Goal: Information Seeking & Learning: Check status

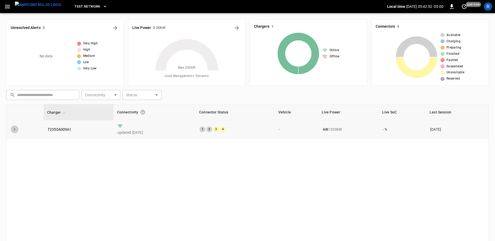
click at [13, 129] on icon "expand row" at bounding box center [14, 129] width 5 height 5
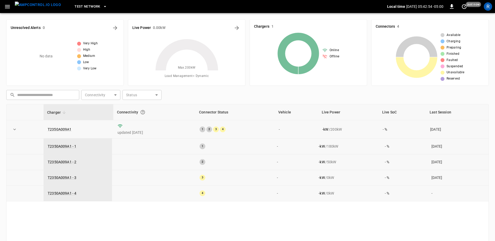
click at [13, 129] on icon "expand row" at bounding box center [14, 129] width 5 height 5
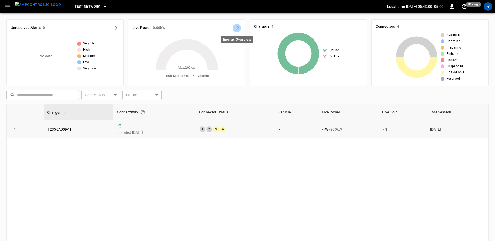
click at [239, 26] on icon "Energy Overview" at bounding box center [237, 28] width 6 height 6
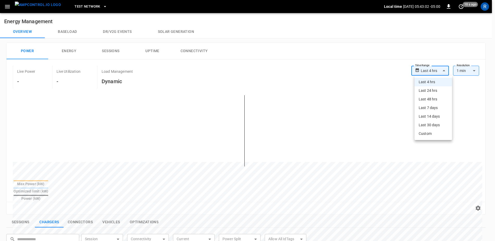
click at [440, 73] on body "**********" at bounding box center [247, 217] width 495 height 435
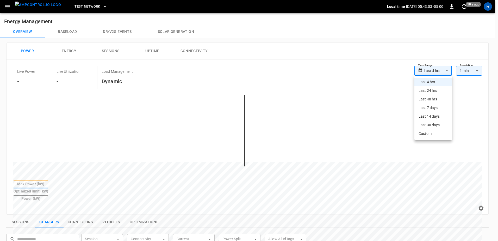
click at [440, 107] on li "Last 7 days" at bounding box center [434, 107] width 38 height 9
type input "**********"
type input "***"
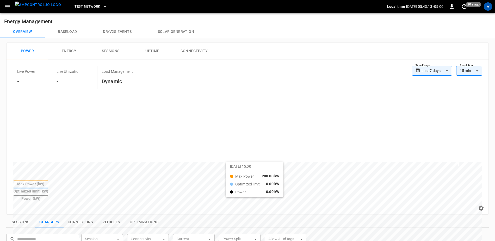
drag, startPoint x: 150, startPoint y: 105, endPoint x: 232, endPoint y: 166, distance: 103.0
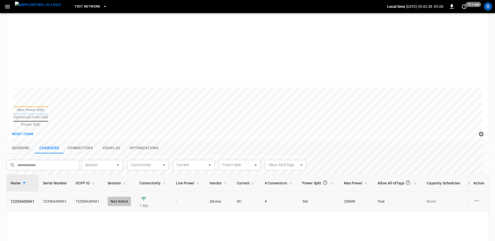
scroll to position [78, 0]
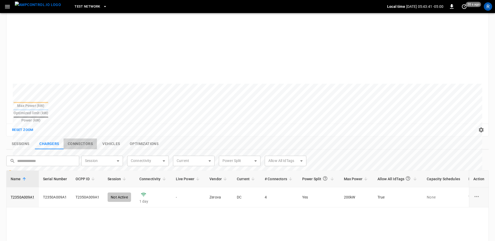
click at [82, 138] on button "Connectors" at bounding box center [80, 143] width 33 height 11
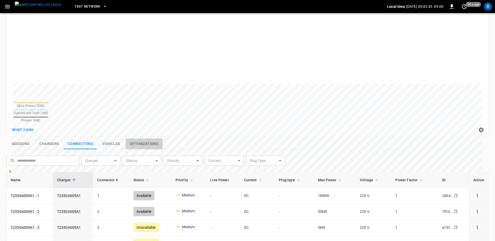
click at [146, 138] on button "Optimizations" at bounding box center [144, 143] width 37 height 11
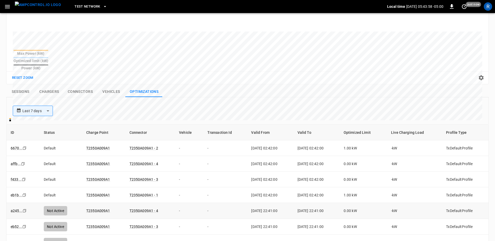
scroll to position [104, 0]
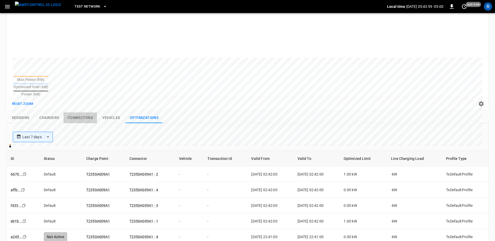
click at [83, 112] on button "Connectors" at bounding box center [80, 117] width 33 height 11
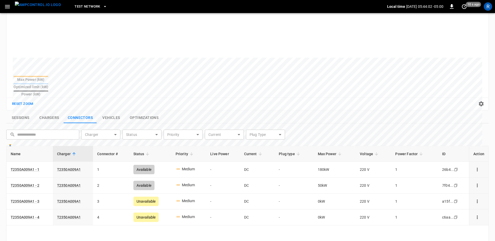
click at [45, 112] on button "Chargers" at bounding box center [49, 117] width 29 height 11
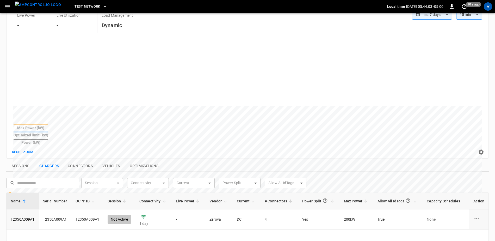
scroll to position [52, 0]
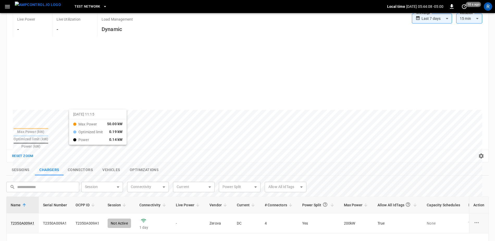
drag, startPoint x: 56, startPoint y: 100, endPoint x: 76, endPoint y: 114, distance: 24.0
click at [76, 200] on div at bounding box center [238, 235] width 450 height 71
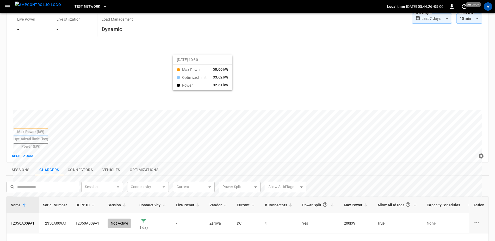
drag, startPoint x: 179, startPoint y: 59, endPoint x: 116, endPoint y: 135, distance: 98.6
click at [49, 135] on table "Max Power (kW) Optimized limit (kW) Power (kW)" at bounding box center [31, 138] width 36 height 22
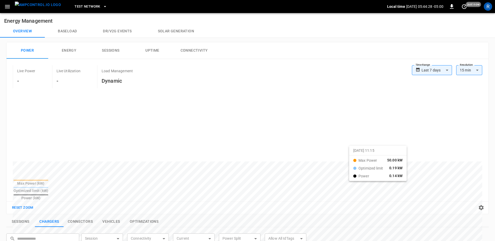
scroll to position [0, 0]
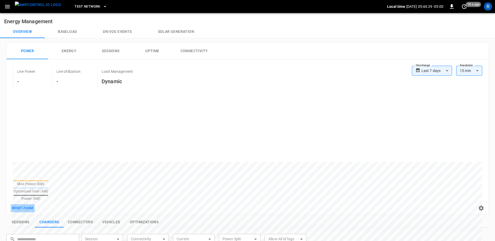
click at [25, 204] on button "Reset zoom" at bounding box center [23, 208] width 24 height 8
drag, startPoint x: 210, startPoint y: 110, endPoint x: 233, endPoint y: 166, distance: 60.7
click at [28, 204] on button "Reset zoom" at bounding box center [23, 208] width 24 height 8
drag, startPoint x: 181, startPoint y: 141, endPoint x: 151, endPoint y: 165, distance: 38.7
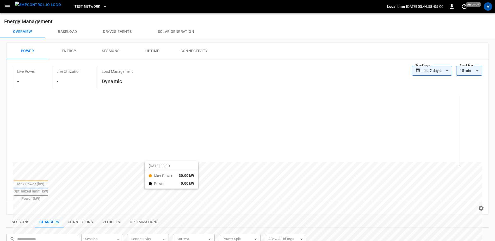
click at [30, 204] on button "Reset zoom" at bounding box center [23, 208] width 24 height 8
click at [30, 204] on div "Reset zoom" at bounding box center [248, 208] width 474 height 8
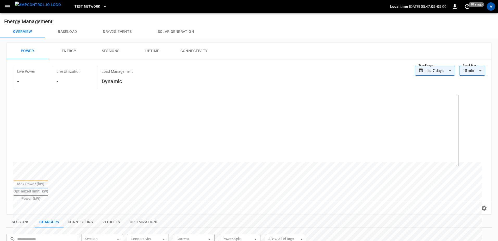
click at [471, 73] on body "**********" at bounding box center [249, 217] width 498 height 435
click at [490, 67] on div at bounding box center [249, 120] width 498 height 241
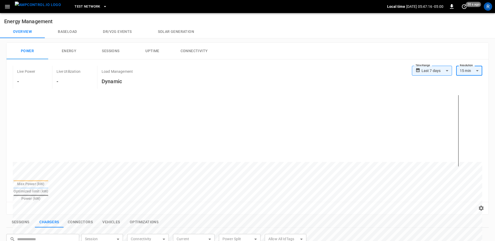
click at [63, 31] on button "Baseload" at bounding box center [67, 32] width 45 height 13
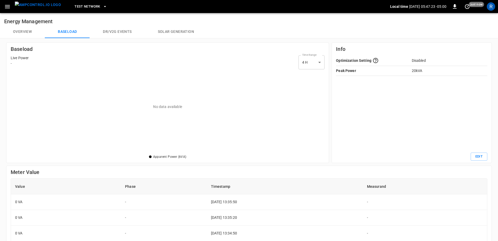
click at [317, 64] on body "Test Network Local time [DATE] 05:47:23 -05:00 0 just now R Energy Management O…" at bounding box center [249, 184] width 498 height 368
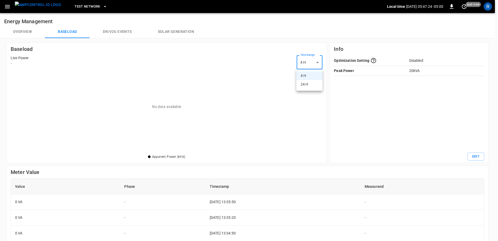
click at [312, 86] on li "24 H" at bounding box center [310, 84] width 26 height 9
type input "***"
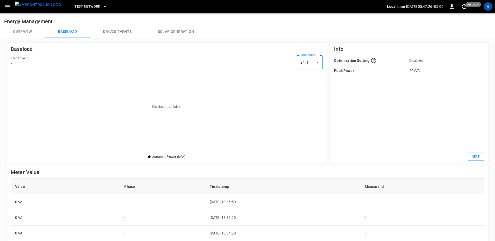
click at [121, 32] on button "Dr/V2G events" at bounding box center [117, 32] width 55 height 13
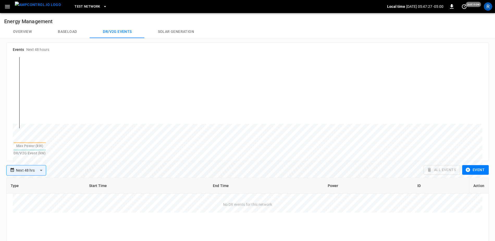
click at [178, 32] on button "Solar generation" at bounding box center [176, 32] width 62 height 13
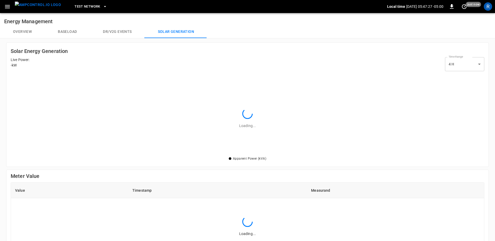
scroll to position [79, 471]
click at [63, 33] on button "Baseload" at bounding box center [67, 32] width 45 height 13
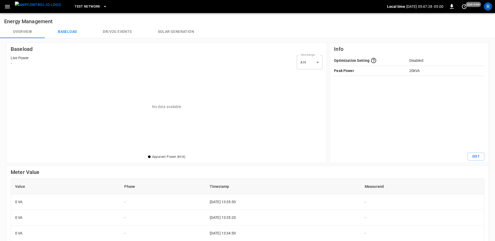
scroll to position [79, 309]
click at [21, 32] on button "Overview" at bounding box center [22, 32] width 45 height 13
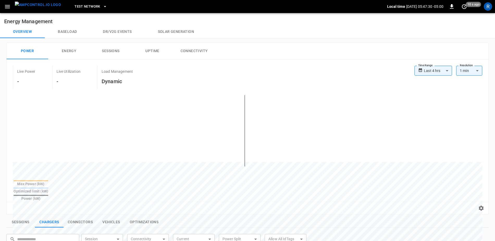
click at [4, 7] on button "button" at bounding box center [7, 7] width 11 height 10
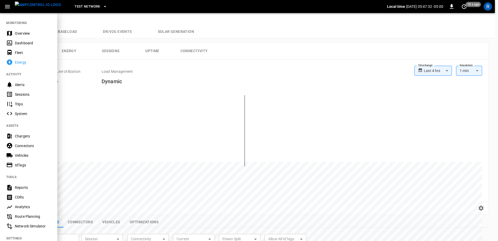
click at [26, 42] on div "Dashboard" at bounding box center [33, 42] width 36 height 5
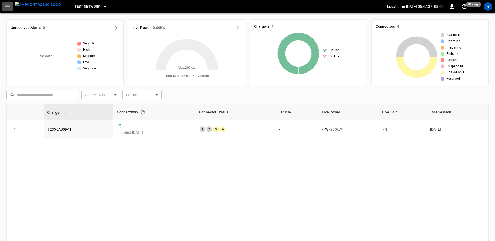
click at [4, 5] on icon "button" at bounding box center [7, 6] width 7 height 7
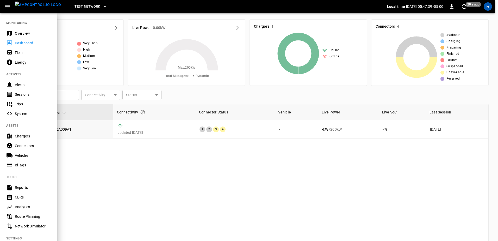
click at [30, 64] on div "Energy" at bounding box center [33, 62] width 36 height 5
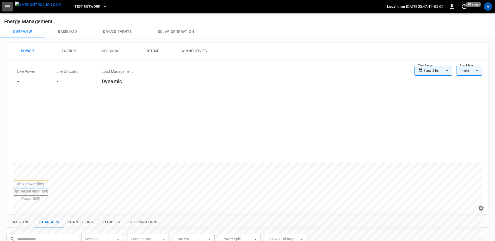
click at [10, 7] on icon "button" at bounding box center [7, 6] width 7 height 7
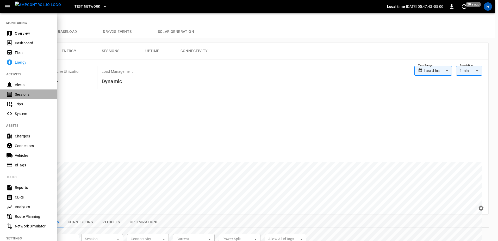
click at [39, 92] on div "Sessions" at bounding box center [33, 94] width 36 height 5
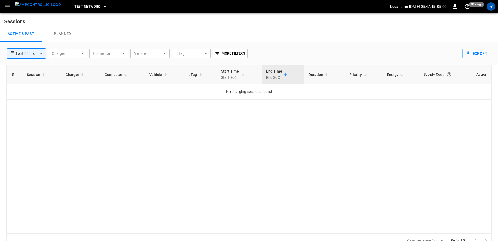
click at [44, 54] on body "**********" at bounding box center [249, 123] width 498 height 247
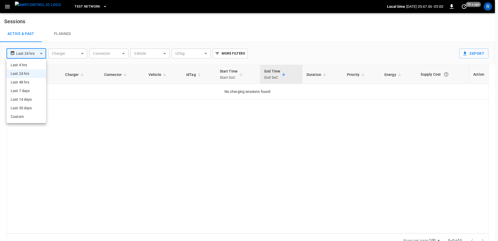
click at [32, 91] on li "Last 7 days" at bounding box center [27, 91] width 40 height 9
type input "**********"
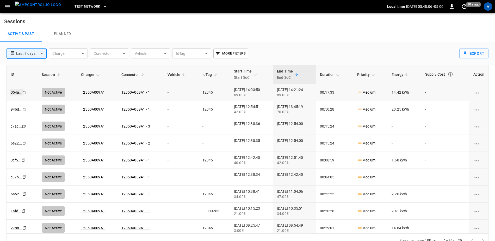
click at [16, 92] on link "054a ..." at bounding box center [17, 92] width 14 height 6
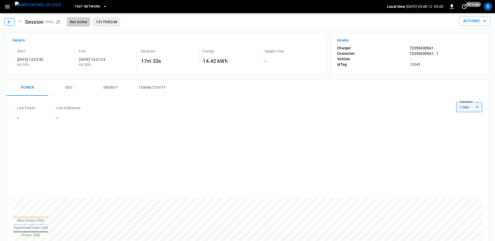
click at [9, 19] on button "button" at bounding box center [9, 21] width 10 height 7
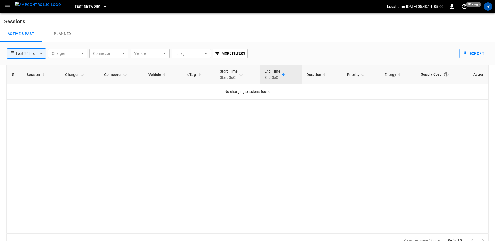
click at [43, 52] on body "**********" at bounding box center [247, 123] width 495 height 247
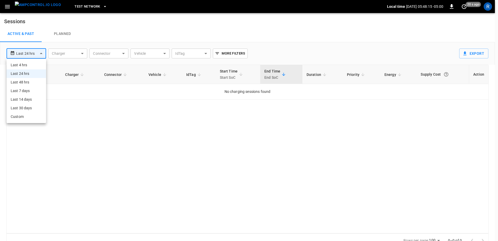
click at [36, 91] on li "Last 7 days" at bounding box center [27, 91] width 40 height 9
type input "**********"
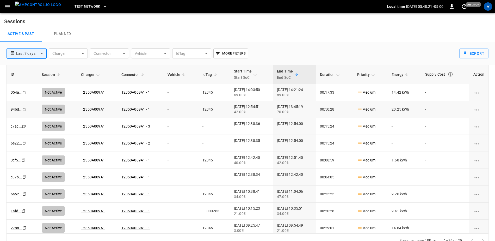
click at [17, 95] on div "94bd ..." at bounding box center [17, 92] width 12 height 5
click at [15, 109] on link "94bd ..." at bounding box center [17, 109] width 14 height 6
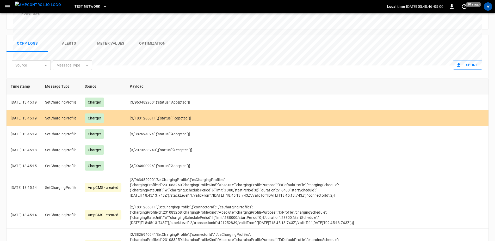
scroll to position [235, 0]
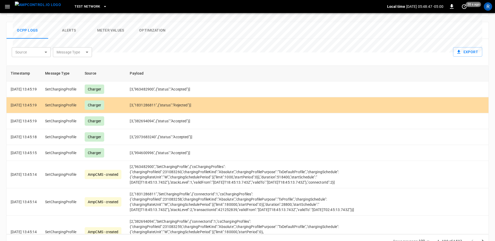
click at [5, 123] on div "Ocpp logs Alerts Meter Values Optimization Source ​ Source Message Type ​ Messa…" at bounding box center [245, 133] width 487 height 230
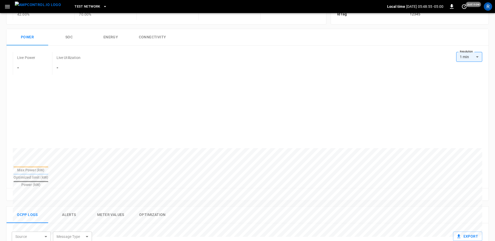
scroll to position [0, 0]
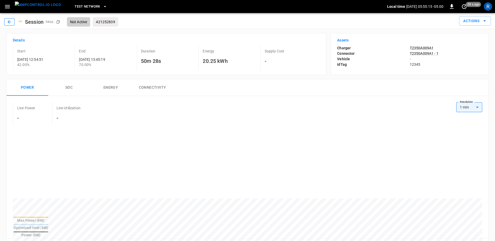
click at [10, 20] on icon "button" at bounding box center [9, 21] width 5 height 5
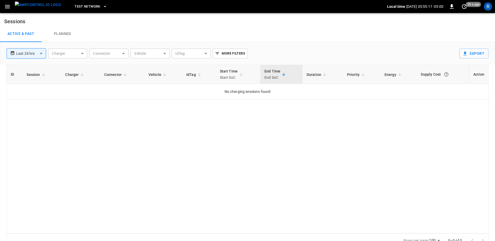
click at [29, 57] on body "**********" at bounding box center [247, 123] width 495 height 247
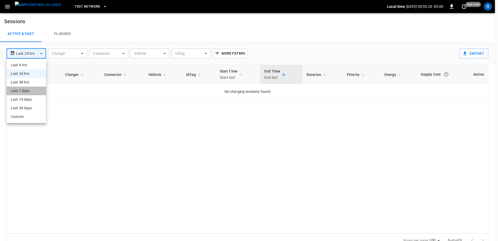
click at [34, 90] on li "Last 7 days" at bounding box center [27, 91] width 40 height 9
type input "**********"
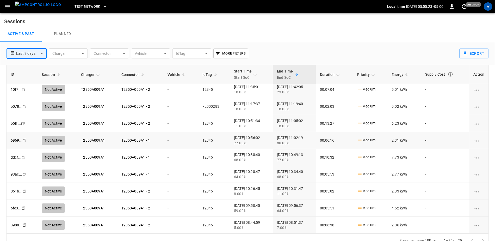
scroll to position [342, 0]
click at [9, 121] on td "b5ff ... Copy" at bounding box center [22, 122] width 31 height 17
click at [11, 121] on link "b5ff ..." at bounding box center [16, 123] width 12 height 6
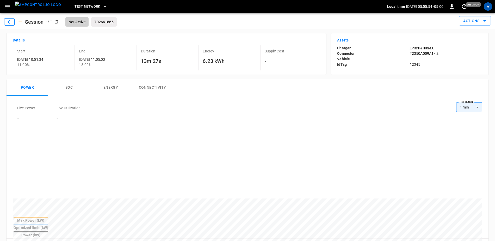
click at [9, 21] on icon "button" at bounding box center [9, 21] width 3 height 3
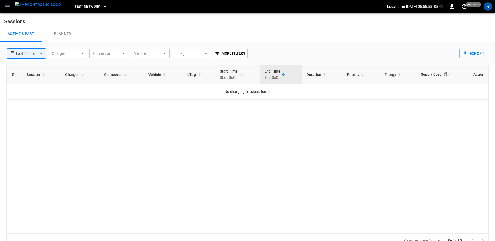
click at [36, 50] on body "**********" at bounding box center [247, 123] width 495 height 247
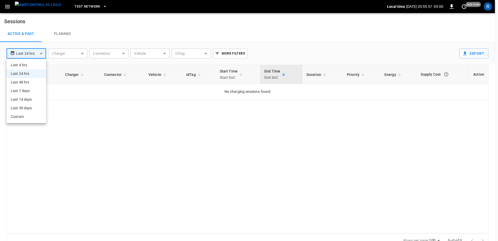
click at [24, 88] on li "Last 7 days" at bounding box center [27, 91] width 40 height 9
type input "**********"
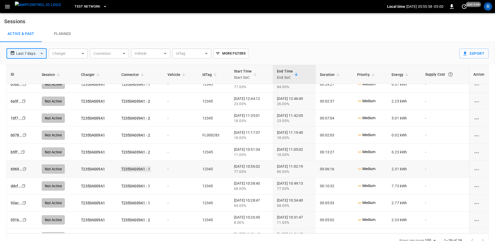
scroll to position [342, 0]
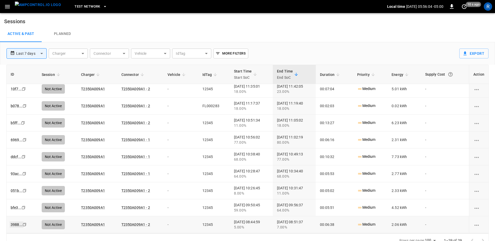
click at [12, 224] on link "3988 ..." at bounding box center [17, 224] width 14 height 6
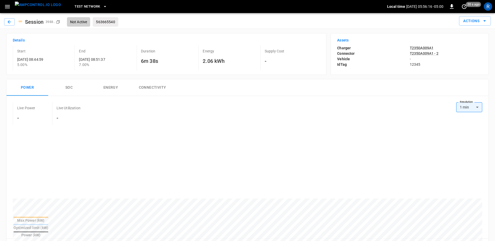
click at [8, 17] on div "Session 3988 ... Copy Not Active 563665540" at bounding box center [64, 21] width 120 height 9
click at [8, 20] on icon "button" at bounding box center [9, 21] width 5 height 5
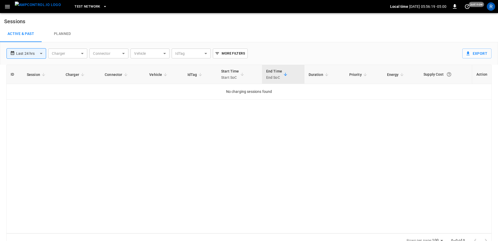
click at [19, 57] on body "**********" at bounding box center [249, 123] width 498 height 247
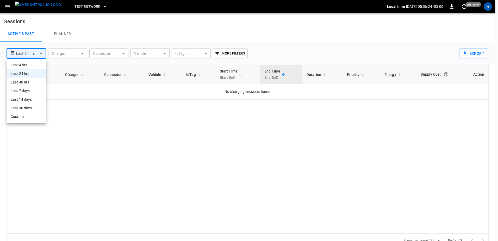
drag, startPoint x: 34, startPoint y: 82, endPoint x: 32, endPoint y: 89, distance: 7.2
click at [32, 89] on ul "Last 4 hrs Last 24 hrs Last 48 hrs Last 7 days Last 14 days Last 30 days Custom" at bounding box center [27, 91] width 40 height 64
click at [32, 89] on li "Last 7 days" at bounding box center [27, 91] width 40 height 9
type input "**********"
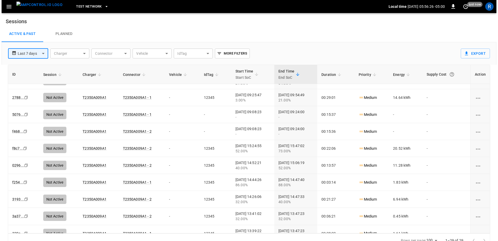
scroll to position [78, 0]
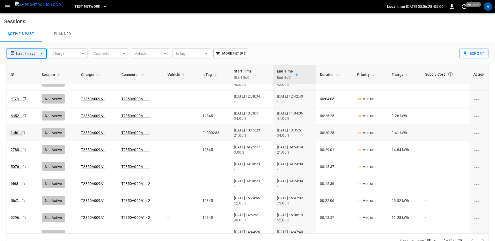
click at [15, 132] on link "1afd ..." at bounding box center [16, 132] width 13 height 6
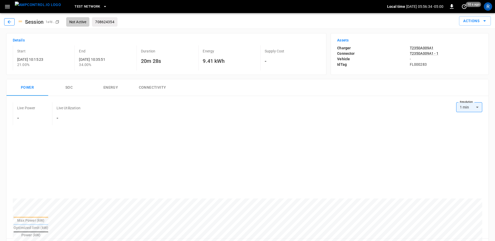
click at [8, 21] on icon "button" at bounding box center [9, 21] width 5 height 5
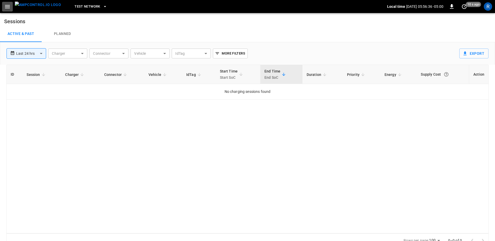
click at [5, 8] on icon "button" at bounding box center [7, 6] width 5 height 3
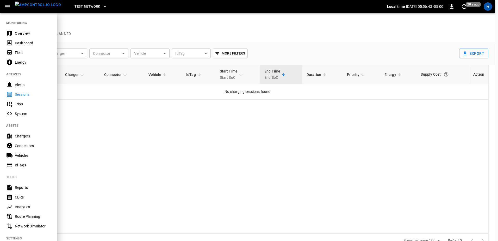
click at [23, 60] on div "Energy" at bounding box center [33, 62] width 36 height 5
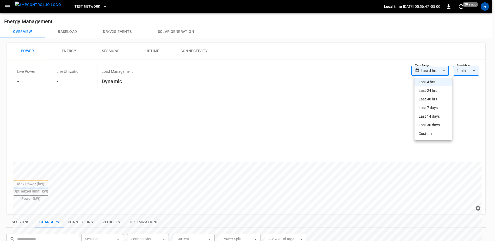
click at [437, 74] on body "**********" at bounding box center [247, 217] width 495 height 435
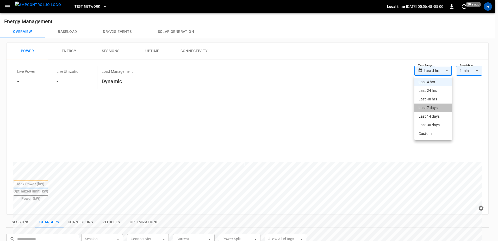
click at [431, 108] on li "Last 7 days" at bounding box center [434, 107] width 38 height 9
type input "**********"
type input "***"
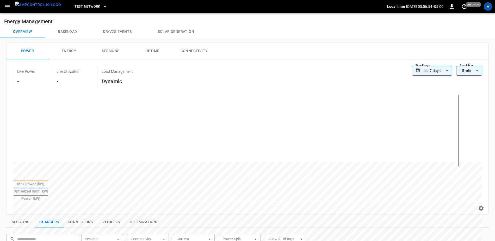
drag, startPoint x: 180, startPoint y: 105, endPoint x: 150, endPoint y: 166, distance: 67.8
click at [150, 166] on div at bounding box center [248, 135] width 470 height 89
drag, startPoint x: 387, startPoint y: 105, endPoint x: 450, endPoint y: 168, distance: 88.6
click at [450, 168] on div at bounding box center [248, 135] width 470 height 89
click at [465, 8] on icon "set refresh interval" at bounding box center [464, 6] width 6 height 6
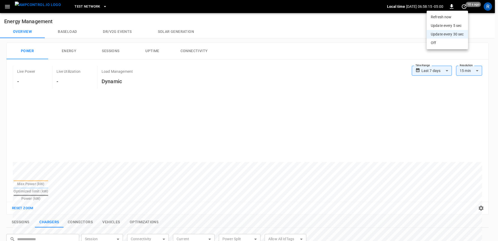
click at [484, 28] on div at bounding box center [249, 120] width 498 height 241
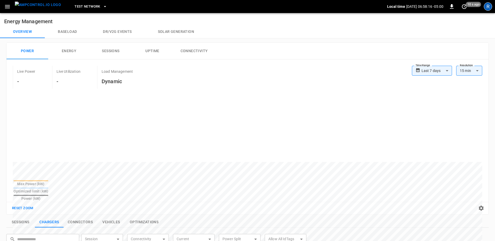
click at [487, 10] on div "R" at bounding box center [488, 6] width 8 height 8
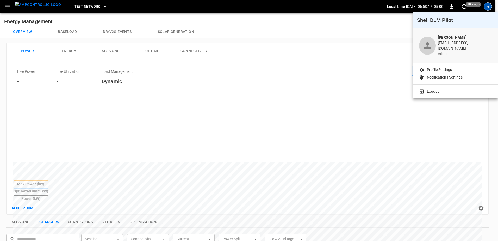
click at [364, 38] on div at bounding box center [249, 120] width 498 height 241
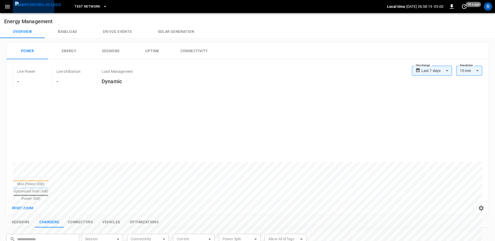
click at [13, 7] on button "menu" at bounding box center [38, 6] width 50 height 13
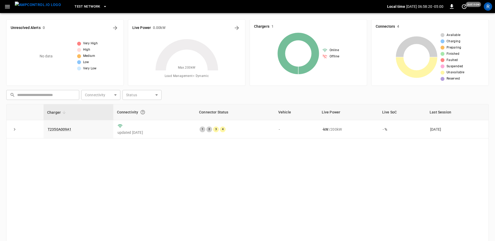
click at [7, 7] on icon "button" at bounding box center [7, 6] width 7 height 7
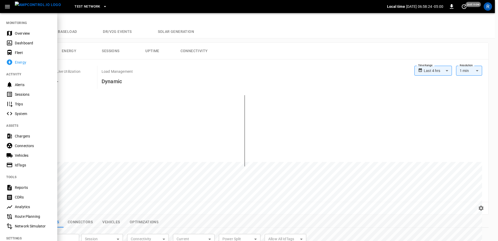
click at [169, 81] on div at bounding box center [249, 120] width 498 height 241
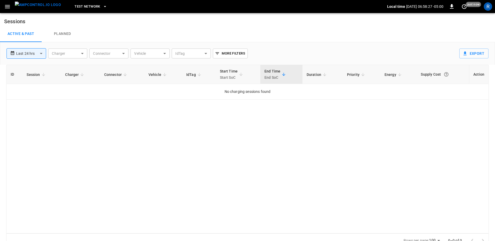
click at [4, 8] on icon "button" at bounding box center [7, 6] width 7 height 7
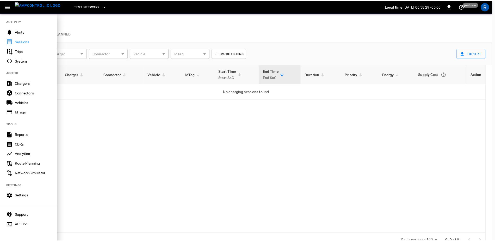
scroll to position [56, 0]
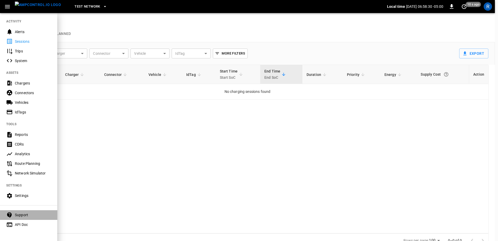
click at [36, 212] on div "Support" at bounding box center [33, 214] width 36 height 5
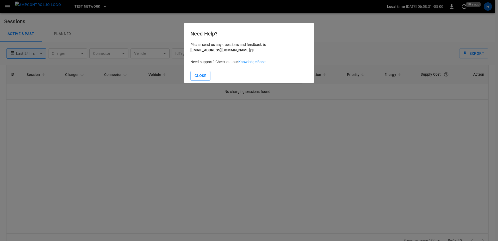
click at [251, 63] on link "Knowledge Base" at bounding box center [251, 62] width 27 height 4
click at [206, 76] on button "Close" at bounding box center [200, 76] width 20 height 10
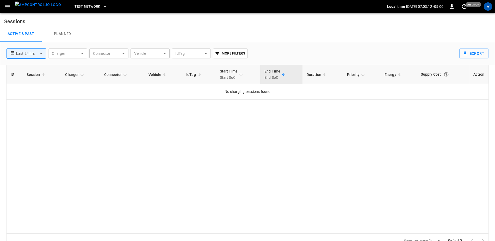
click at [33, 8] on img "menu" at bounding box center [38, 5] width 46 height 7
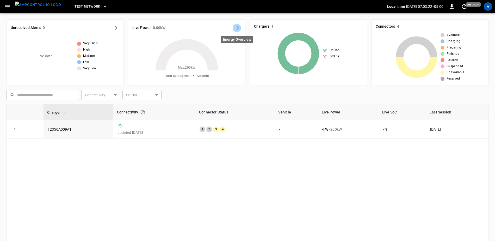
click at [235, 28] on icon "Energy Overview" at bounding box center [237, 28] width 4 height 4
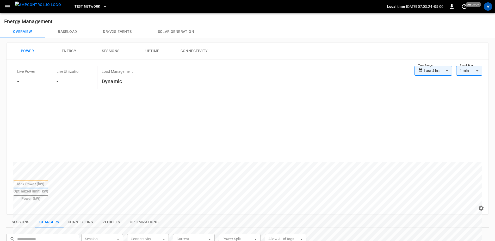
click at [427, 71] on body "**********" at bounding box center [247, 217] width 495 height 435
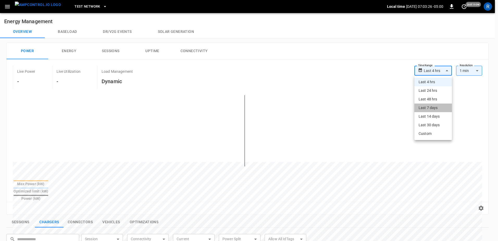
click at [433, 106] on li "Last 7 days" at bounding box center [434, 107] width 38 height 9
type input "**********"
type input "***"
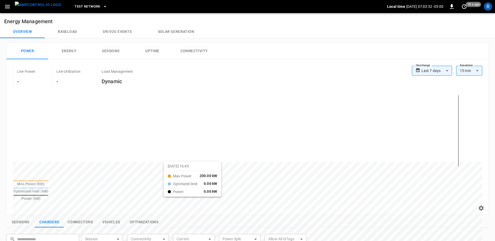
drag, startPoint x: 145, startPoint y: 106, endPoint x: 170, endPoint y: 166, distance: 65.1
click at [22, 204] on button "Reset zoom" at bounding box center [23, 208] width 24 height 8
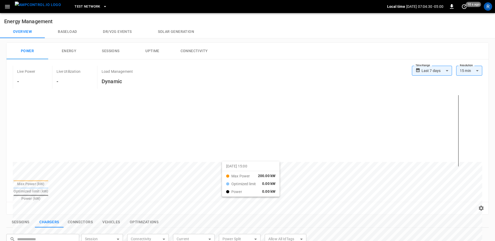
drag, startPoint x: 206, startPoint y: 107, endPoint x: 229, endPoint y: 166, distance: 62.9
